Goal: Navigation & Orientation: Find specific page/section

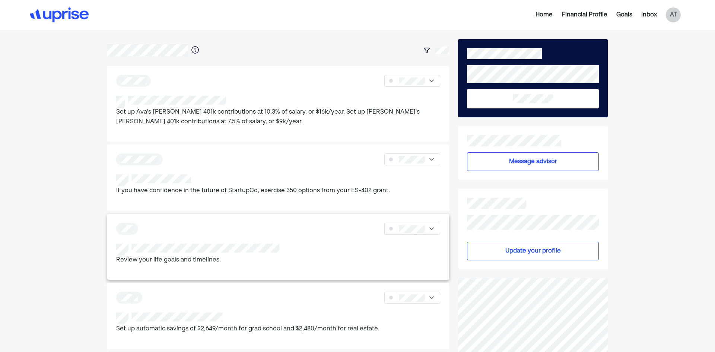
click at [291, 230] on div at bounding box center [278, 229] width 324 height 12
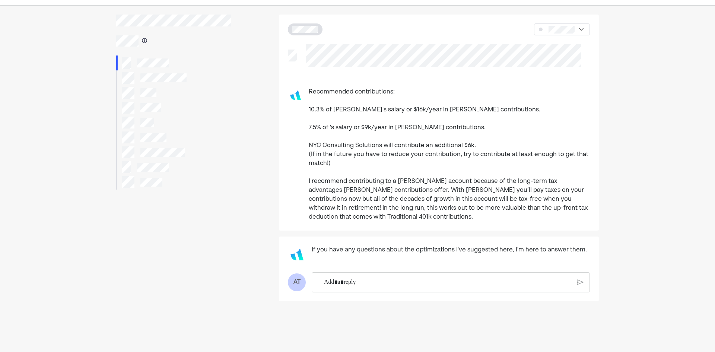
scroll to position [37, 0]
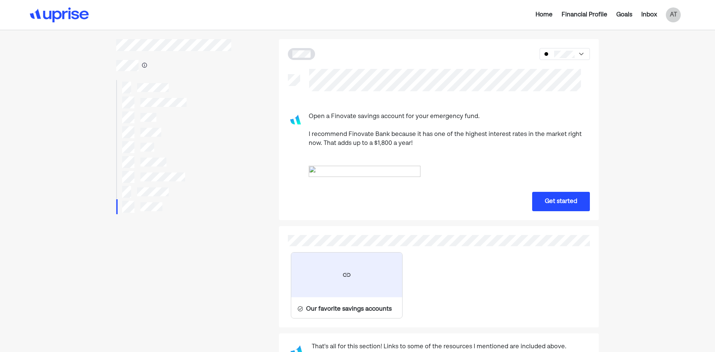
click at [538, 10] on div "Home Financial Profile Goals Inbox AT" at bounding box center [577, 14] width 216 height 15
click at [549, 17] on div "Home" at bounding box center [544, 14] width 17 height 9
